Goal: Task Accomplishment & Management: Manage account settings

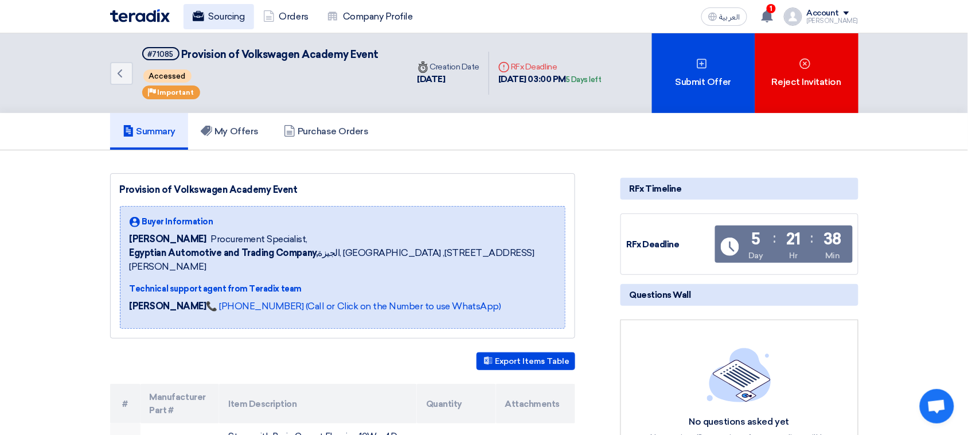
click at [224, 18] on link "Sourcing" at bounding box center [218, 16] width 71 height 25
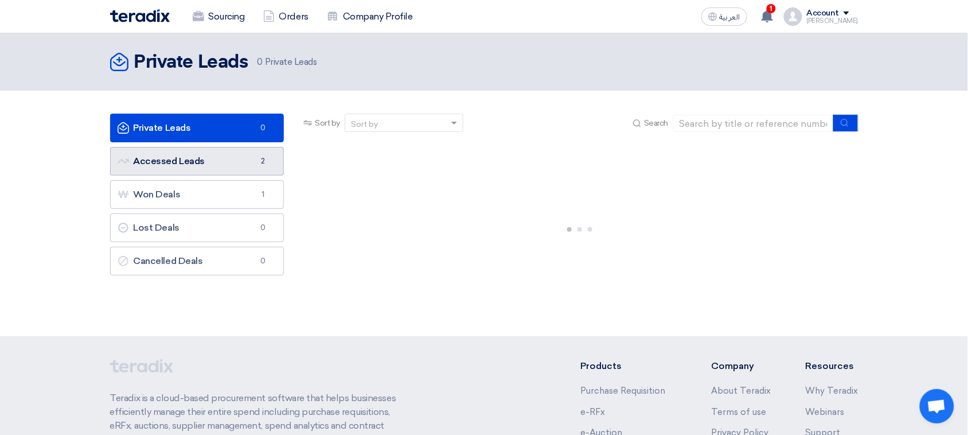
click at [224, 152] on link "Accessed Leads Accessed Leads 2" at bounding box center [197, 161] width 174 height 29
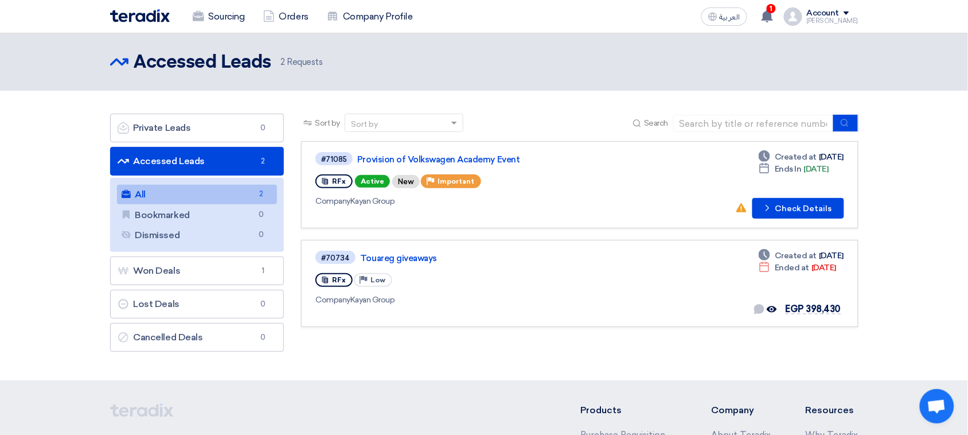
click at [0, 195] on section "Private Leads Private Leads 0 Accessed Leads Accessed Leads 2 All All 2 Bookmar…" at bounding box center [484, 236] width 968 height 290
click at [396, 245] on link "#70734 Touareg giveaways RFx Priority Low Company Kayan Group Deadline Created …" at bounding box center [579, 283] width 557 height 87
click at [396, 247] on link "#70734 Touareg giveaways RFx Priority Low Company Kayan Group Deadline Created …" at bounding box center [579, 283] width 557 height 87
click at [396, 253] on link "Touareg giveaways" at bounding box center [503, 258] width 287 height 10
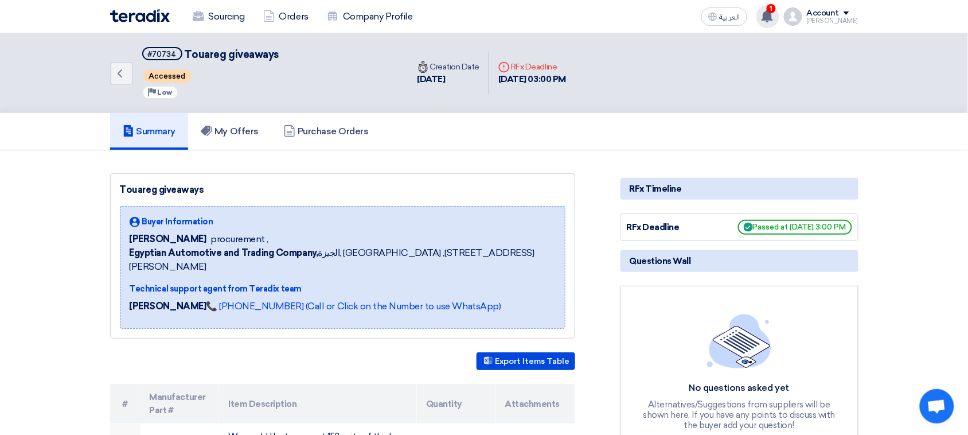
click at [773, 18] on use at bounding box center [766, 16] width 11 height 13
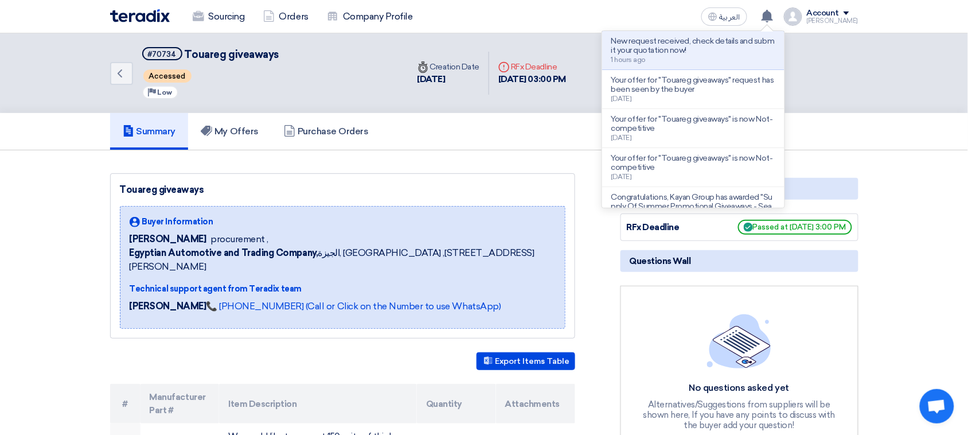
click at [755, 72] on li "Your offer for "Touareg giveaways" request has been seen by the buyer [DATE]" at bounding box center [693, 89] width 182 height 39
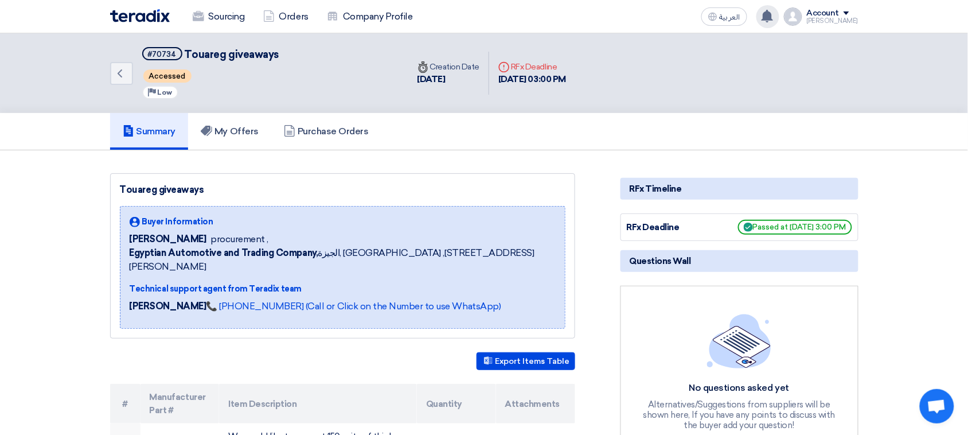
click at [773, 26] on div "New request received, check details and submit your quotation now! 1 hours ago …" at bounding box center [767, 16] width 23 height 23
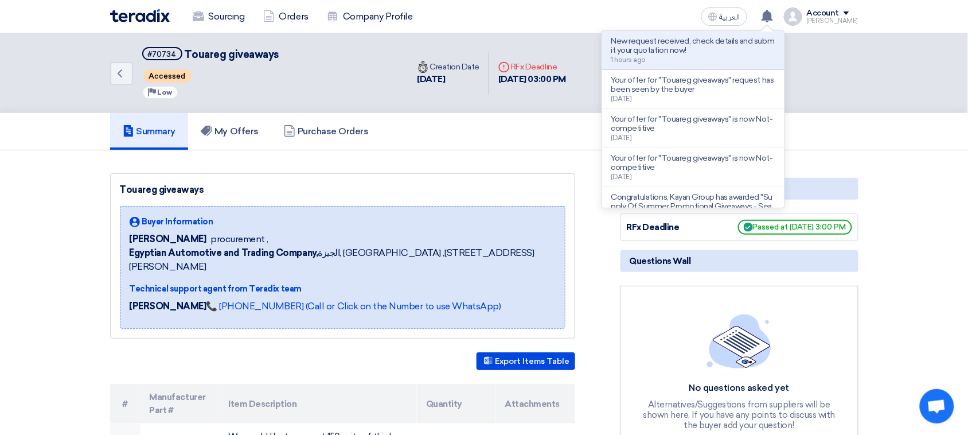
drag, startPoint x: 733, startPoint y: 107, endPoint x: 15, endPoint y: 170, distance: 719.9
